Goal: Use online tool/utility: Utilize a website feature to perform a specific function

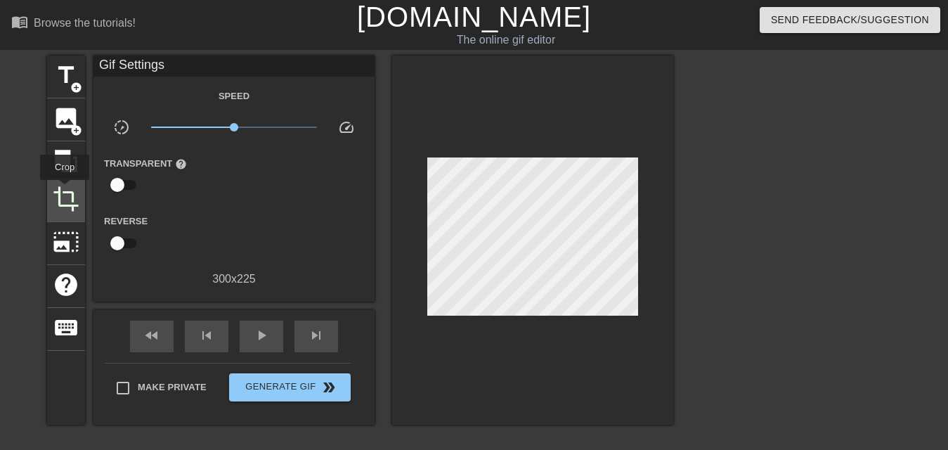
click at [65, 190] on span "crop" at bounding box center [66, 199] width 27 height 27
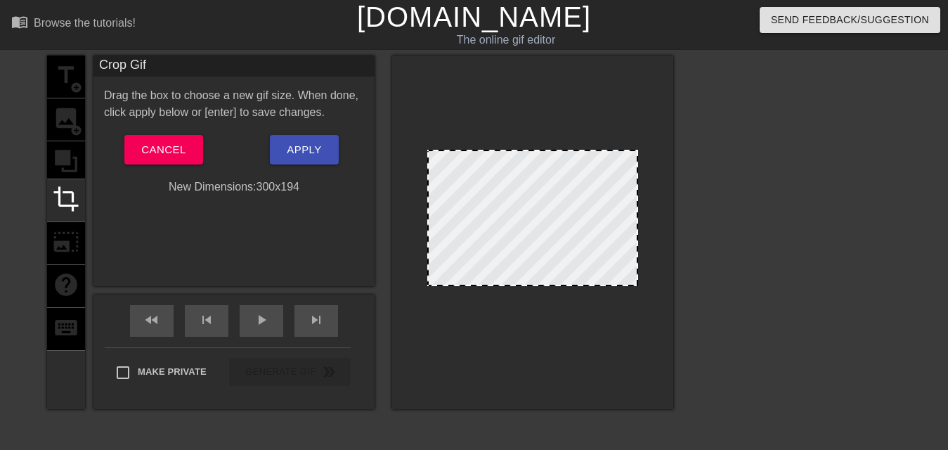
drag, startPoint x: 551, startPoint y: 306, endPoint x: 552, endPoint y: 285, distance: 21.8
click at [552, 285] on div at bounding box center [533, 284] width 208 height 7
click at [308, 151] on span "Apply" at bounding box center [304, 150] width 34 height 18
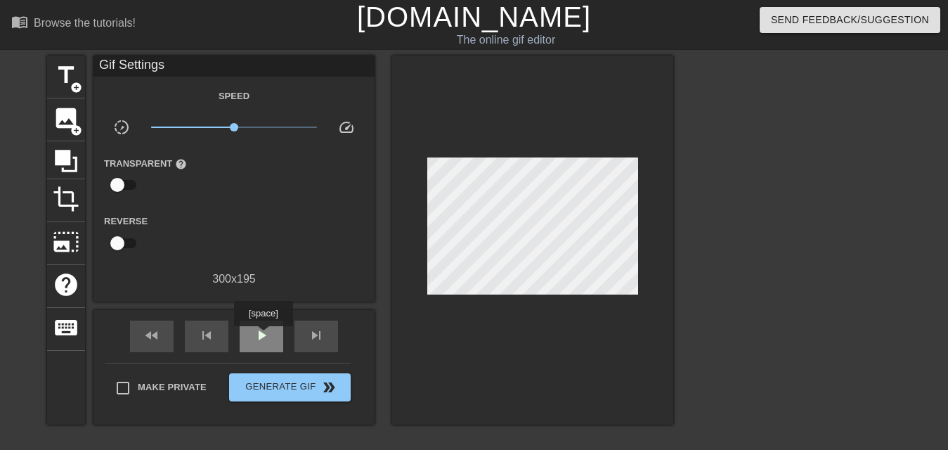
click at [263, 336] on span "play_arrow" at bounding box center [261, 335] width 17 height 17
click at [72, 205] on span "crop" at bounding box center [66, 199] width 27 height 27
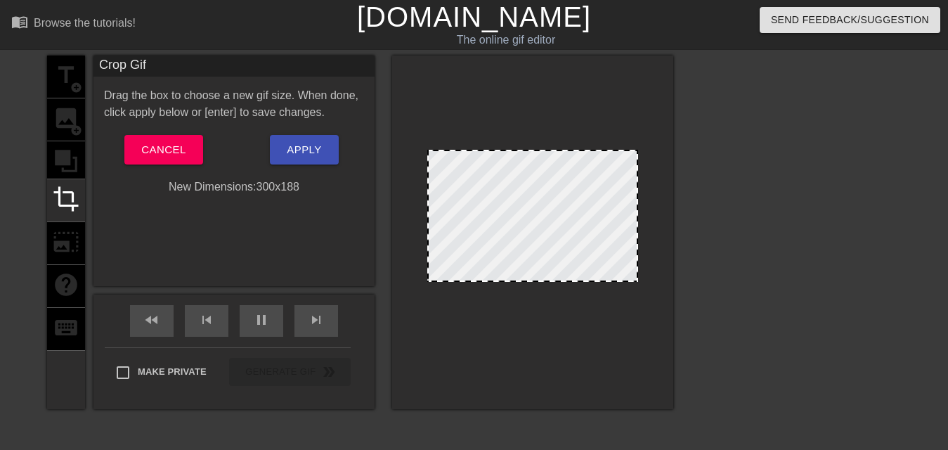
click at [538, 281] on div at bounding box center [533, 280] width 208 height 7
click at [327, 148] on button "Apply" at bounding box center [304, 150] width 68 height 30
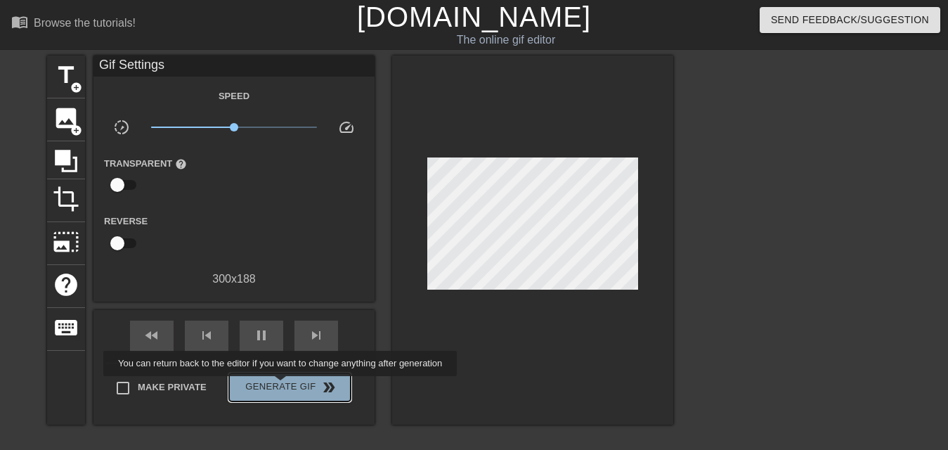
click at [282, 386] on span "Generate Gif double_arrow" at bounding box center [290, 387] width 110 height 17
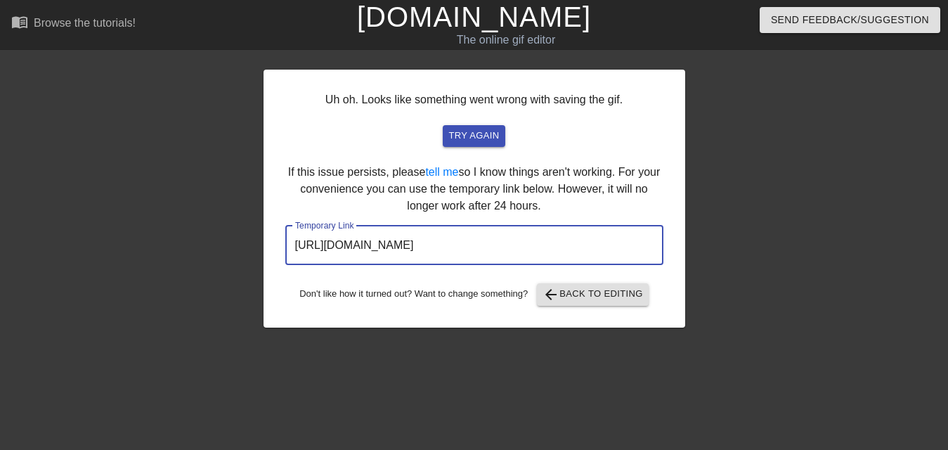
drag, startPoint x: 585, startPoint y: 247, endPoint x: 291, endPoint y: 248, distance: 293.8
click at [291, 248] on input "[URL][DOMAIN_NAME]" at bounding box center [474, 245] width 378 height 39
